Goal: Task Accomplishment & Management: Manage account settings

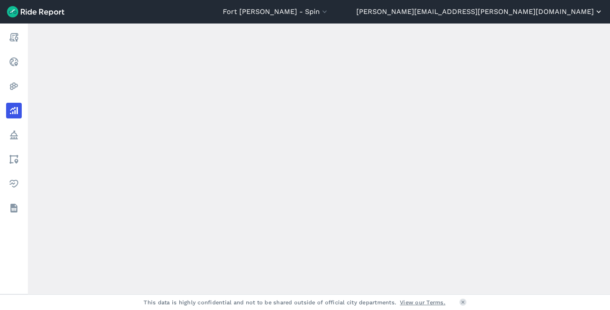
click at [567, 13] on button "[PERSON_NAME][EMAIL_ADDRESS][PERSON_NAME][DOMAIN_NAME]" at bounding box center [479, 12] width 247 height 10
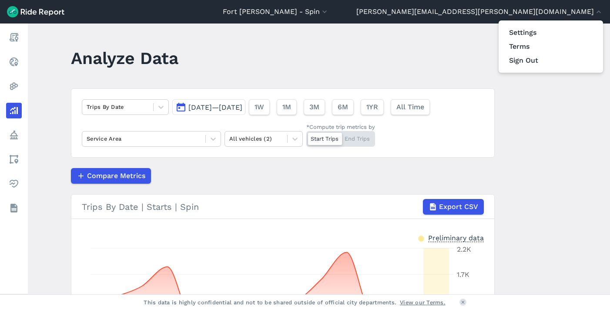
click at [43, 146] on div at bounding box center [305, 155] width 610 height 310
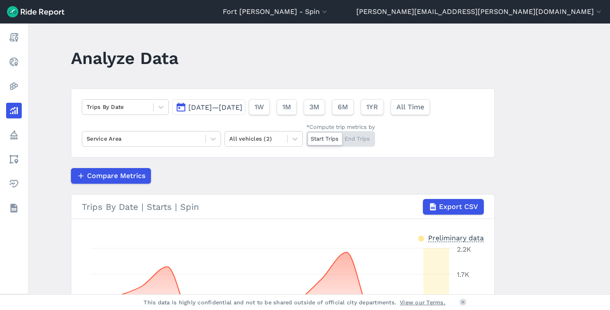
click at [27, 11] on img at bounding box center [35, 11] width 57 height 11
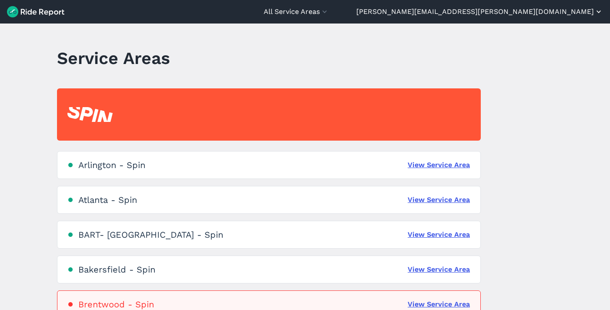
click at [562, 11] on button "[PERSON_NAME][EMAIL_ADDRESS][PERSON_NAME][DOMAIN_NAME]" at bounding box center [479, 12] width 247 height 10
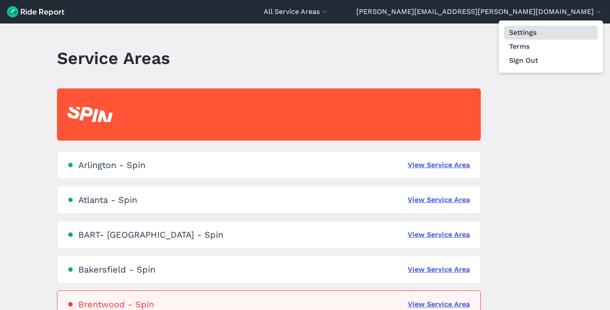
click at [542, 34] on link "Settings" at bounding box center [551, 33] width 94 height 14
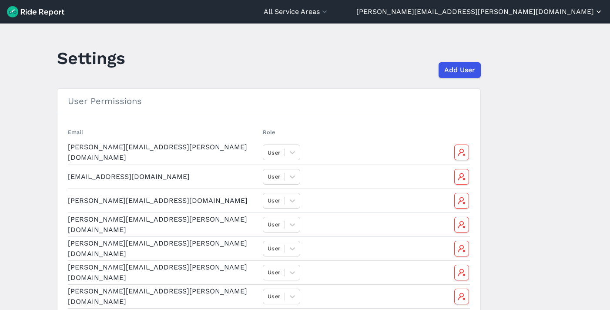
click at [572, 13] on button "[PERSON_NAME][EMAIL_ADDRESS][PERSON_NAME][DOMAIN_NAME]" at bounding box center [479, 12] width 247 height 10
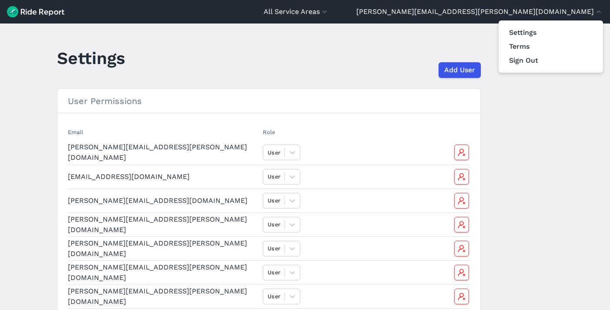
click at [141, 39] on div at bounding box center [305, 155] width 610 height 310
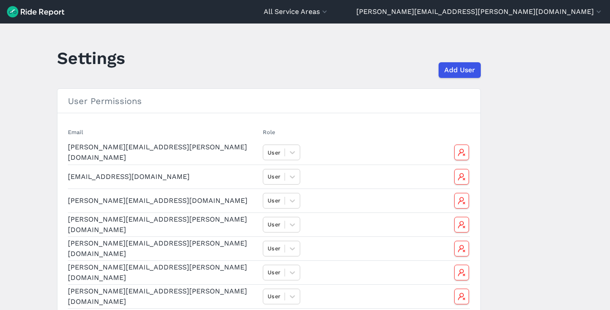
click at [31, 13] on img at bounding box center [35, 11] width 57 height 11
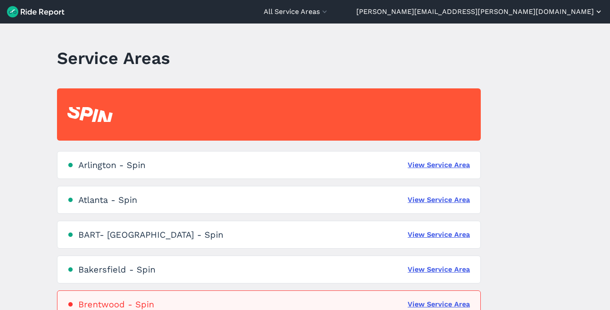
click at [594, 11] on button "[PERSON_NAME][EMAIL_ADDRESS][PERSON_NAME][DOMAIN_NAME]" at bounding box center [479, 12] width 247 height 10
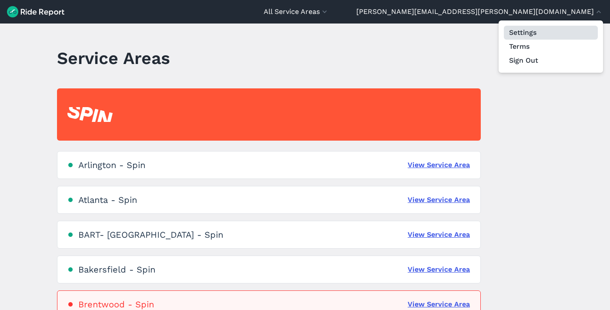
click at [538, 32] on link "Settings" at bounding box center [551, 33] width 94 height 14
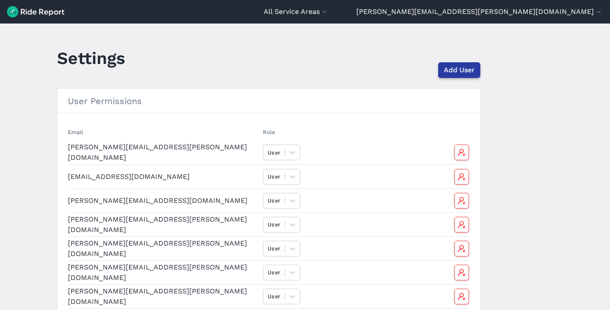
click at [469, 70] on span "Add User" at bounding box center [459, 70] width 31 height 10
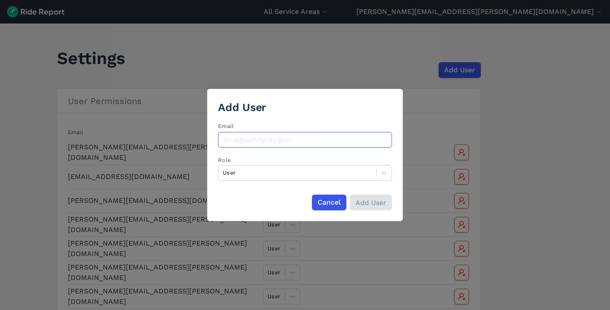
click at [299, 137] on input "Email" at bounding box center [305, 140] width 174 height 16
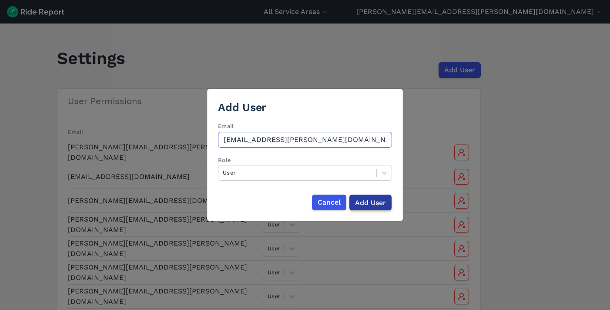
type input "[EMAIL_ADDRESS][PERSON_NAME][DOMAIN_NAME]"
click at [366, 205] on input "Add User" at bounding box center [370, 202] width 42 height 16
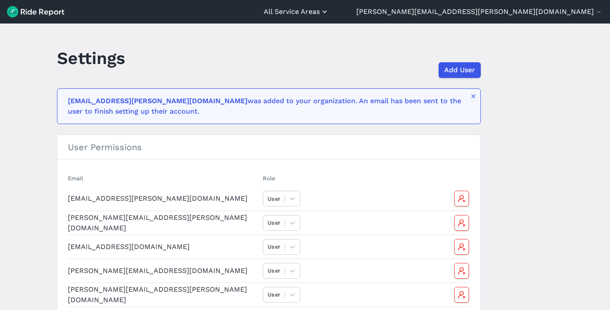
click at [329, 8] on button "All Service Areas" at bounding box center [296, 12] width 65 height 10
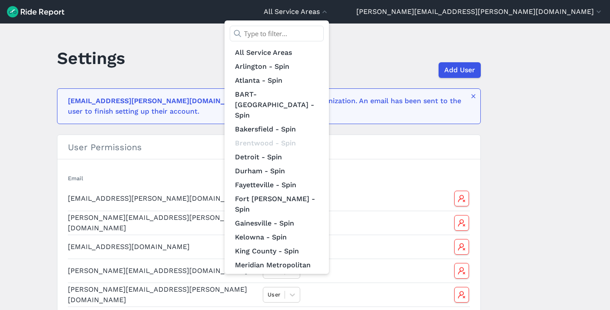
click at [324, 35] on input "text" at bounding box center [277, 34] width 94 height 16
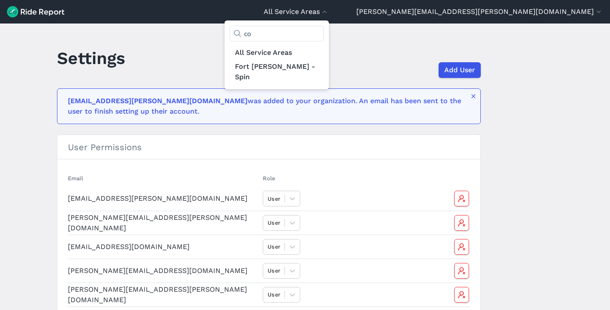
type input "c"
type input "ohi"
click at [324, 71] on link "The [US_STATE][GEOGRAPHIC_DATA] - Spin" at bounding box center [277, 77] width 94 height 35
